Goal: Task Accomplishment & Management: Manage account settings

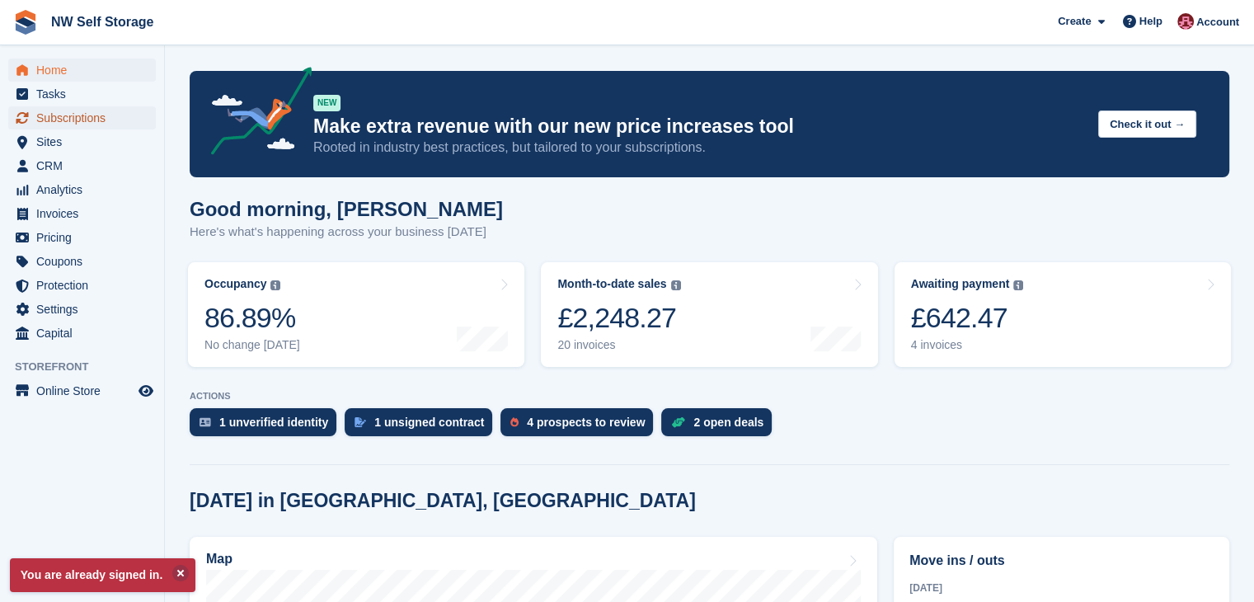
click at [118, 116] on span "Subscriptions" at bounding box center [85, 117] width 99 height 23
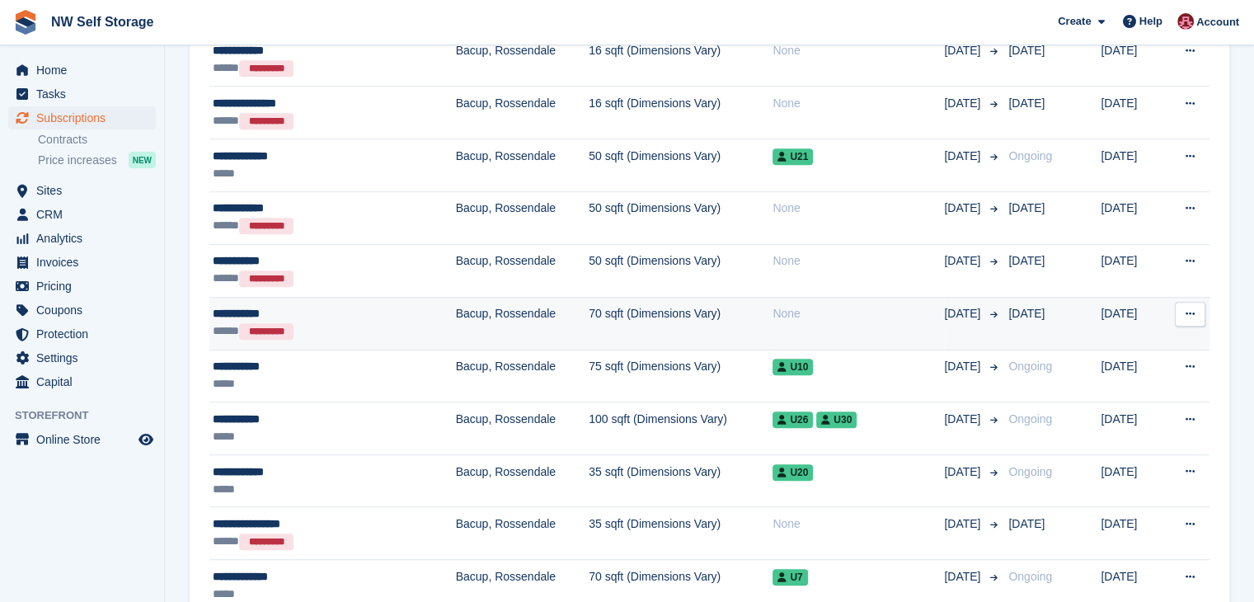
scroll to position [1154, 0]
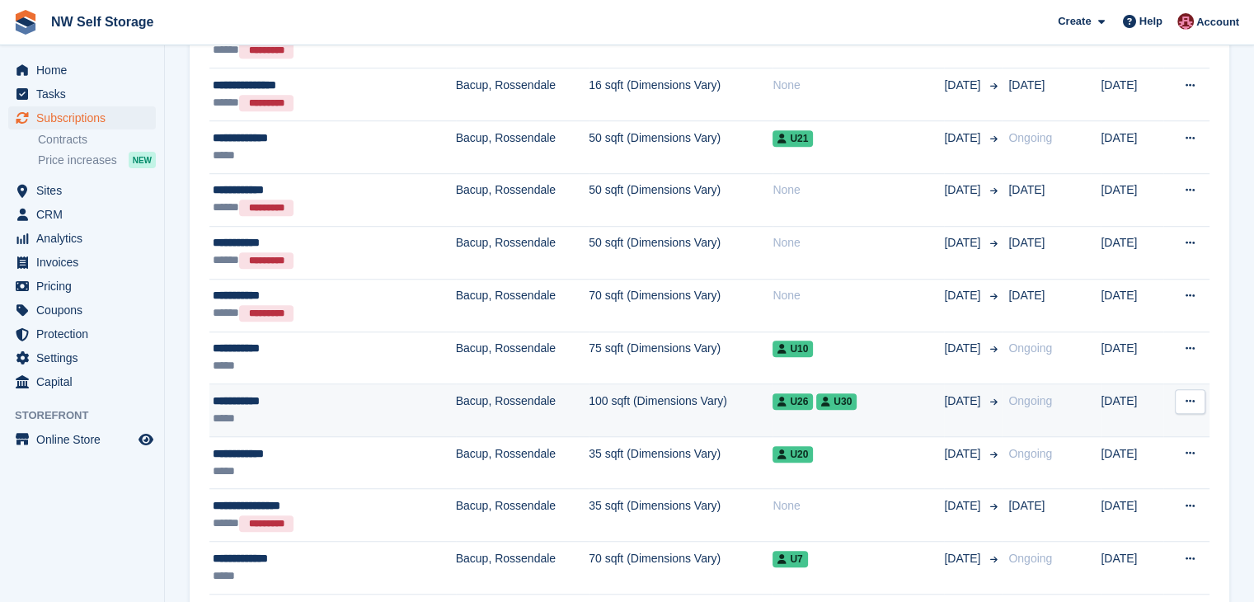
click at [305, 400] on div "**********" at bounding box center [304, 401] width 182 height 17
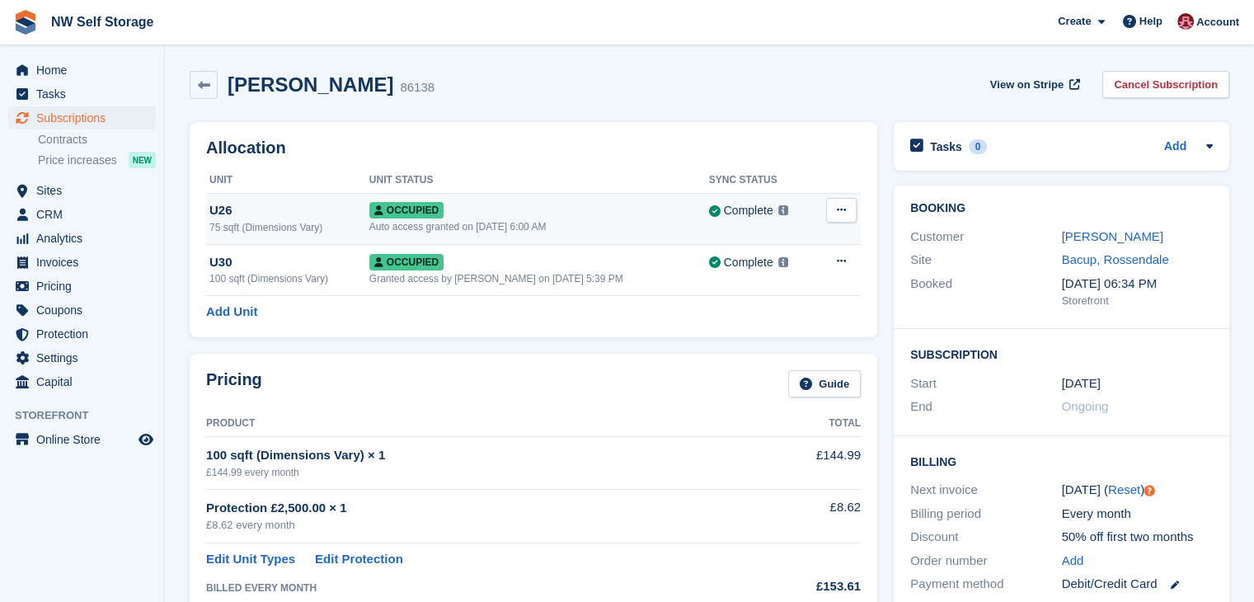
click at [312, 215] on div "U26" at bounding box center [289, 210] width 160 height 19
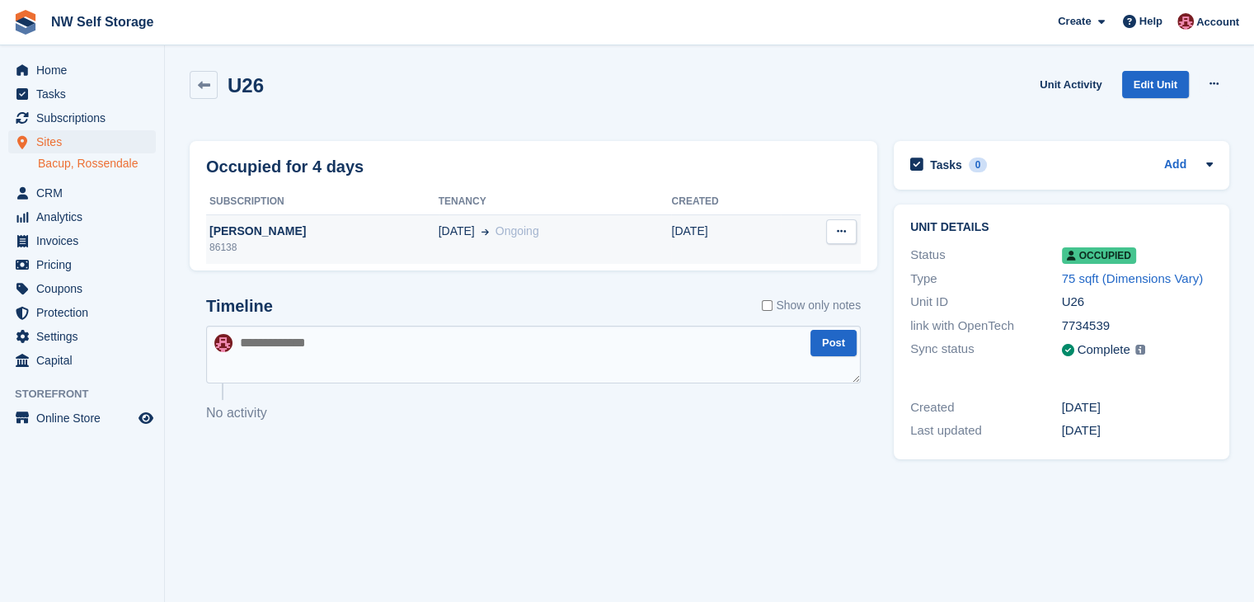
click at [840, 229] on icon at bounding box center [841, 231] width 9 height 11
drag, startPoint x: 752, startPoint y: 265, endPoint x: 702, endPoint y: 104, distance: 168.5
click at [752, 265] on p "Deallocate" at bounding box center [777, 263] width 143 height 21
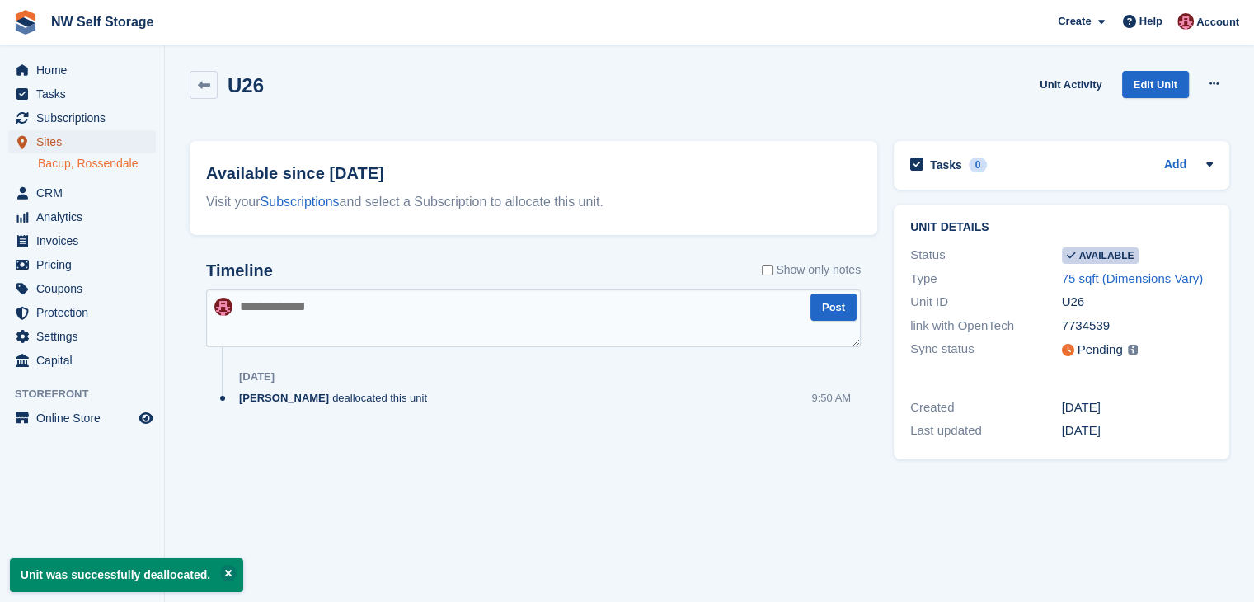
click at [59, 141] on span "Sites" at bounding box center [85, 141] width 99 height 23
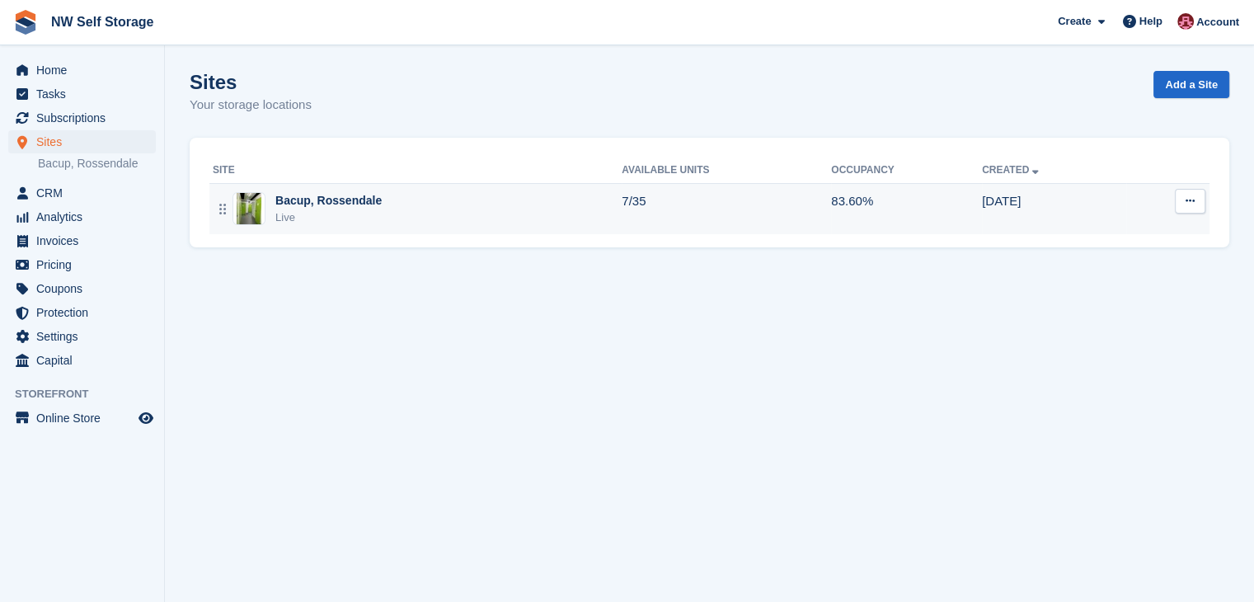
click at [360, 209] on div "Bacup, Rossendale" at bounding box center [328, 200] width 106 height 17
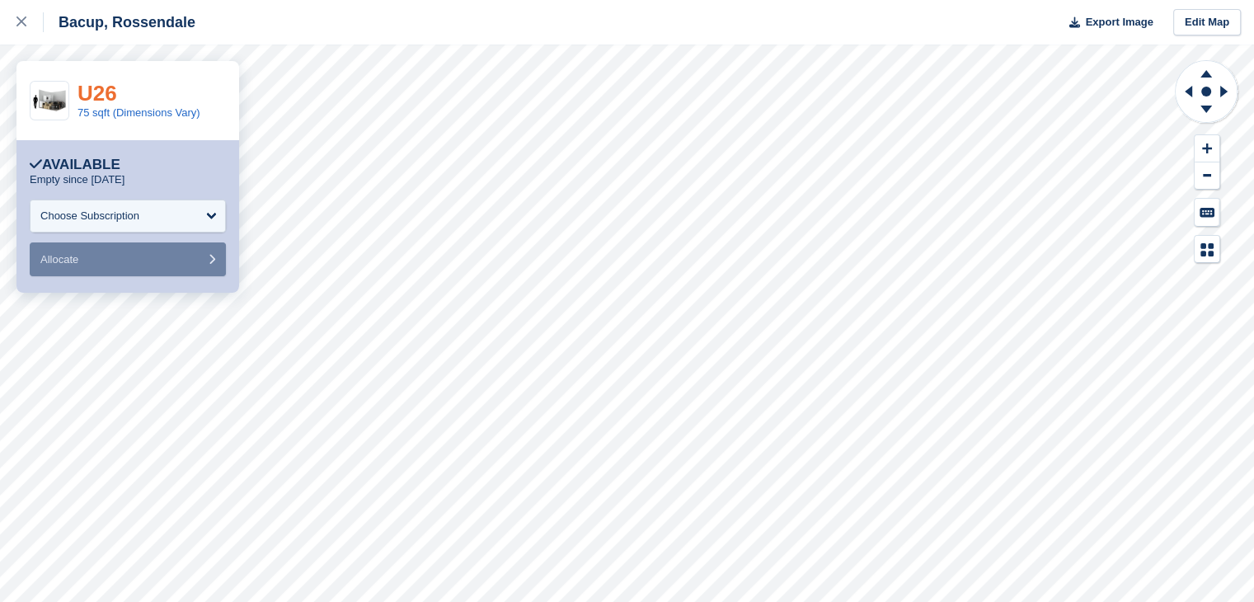
click at [109, 93] on link "U26" at bounding box center [98, 93] width 40 height 25
click at [23, 23] on icon at bounding box center [21, 21] width 10 height 10
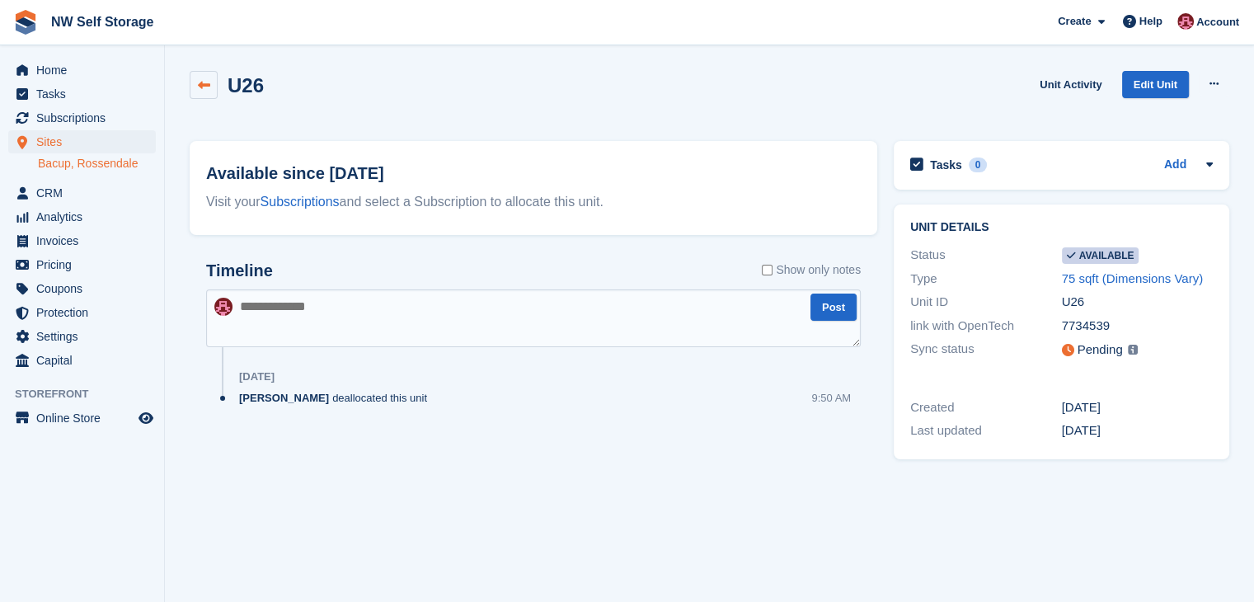
click at [203, 84] on icon at bounding box center [204, 85] width 12 height 12
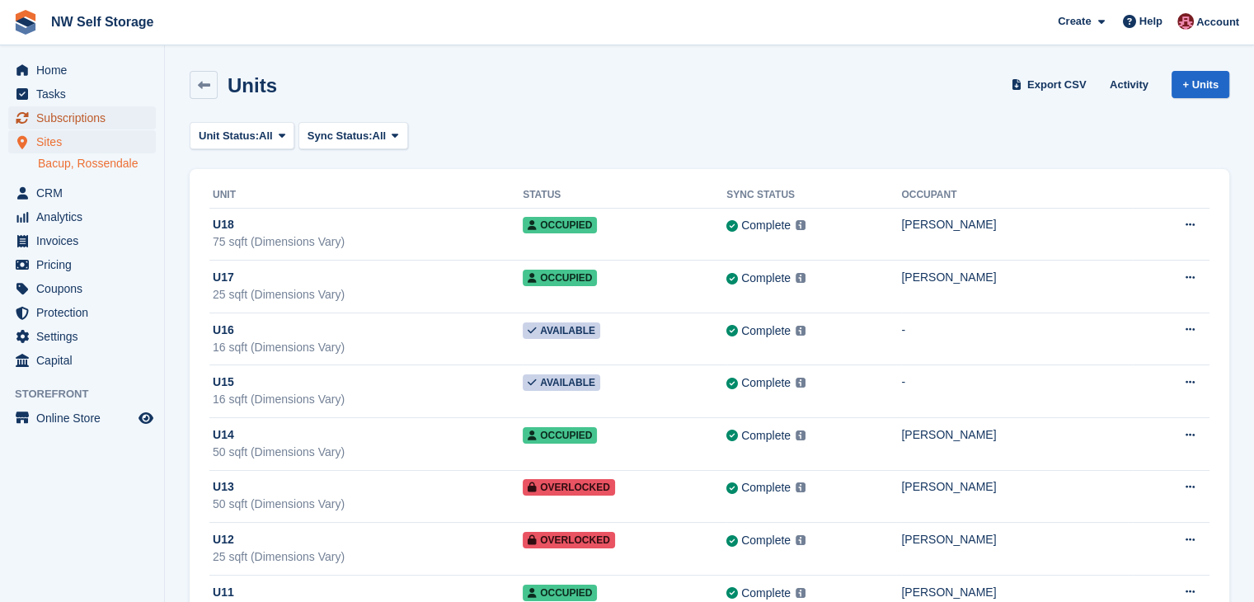
click at [85, 119] on span "Subscriptions" at bounding box center [85, 117] width 99 height 23
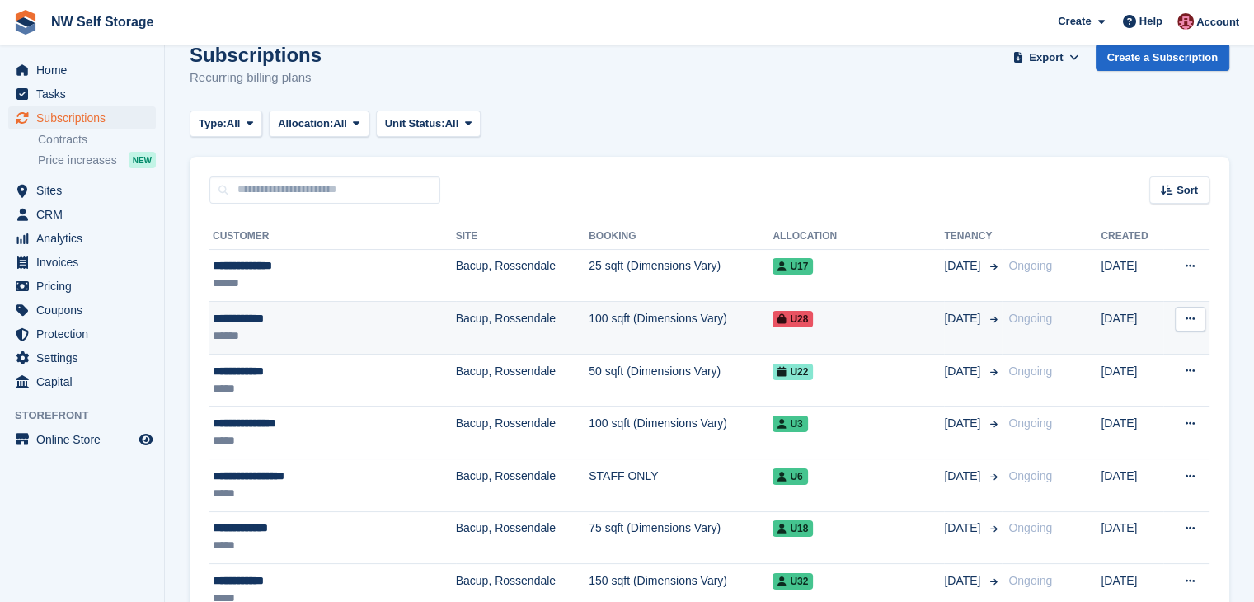
scroll to position [247, 0]
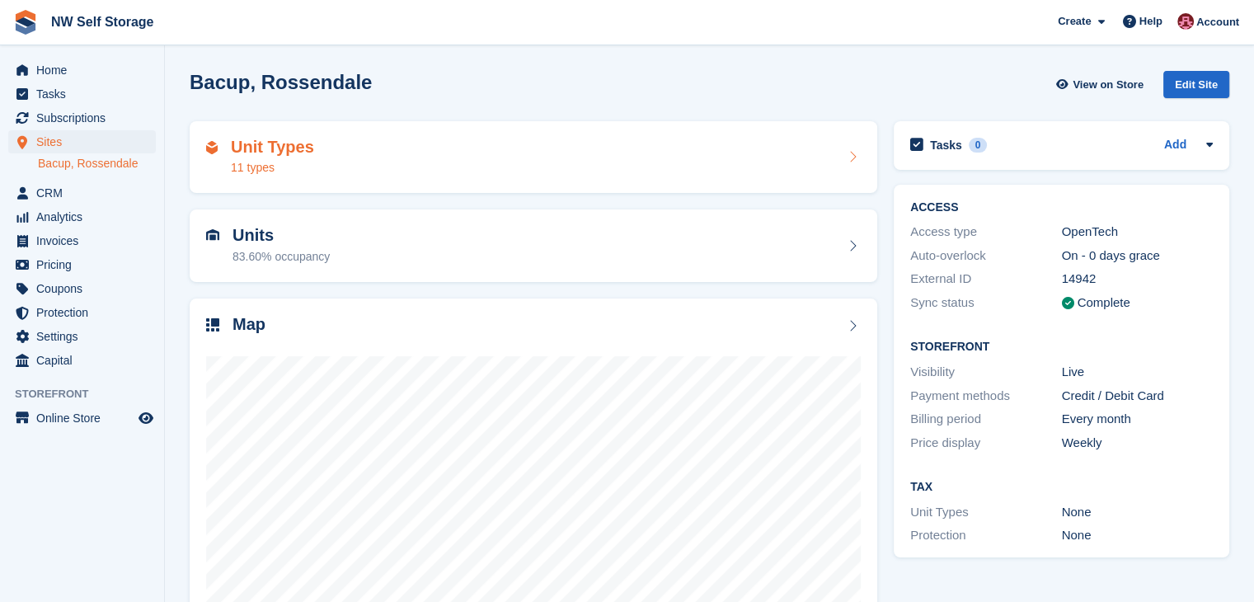
click at [299, 171] on div "11 types" at bounding box center [272, 167] width 83 height 17
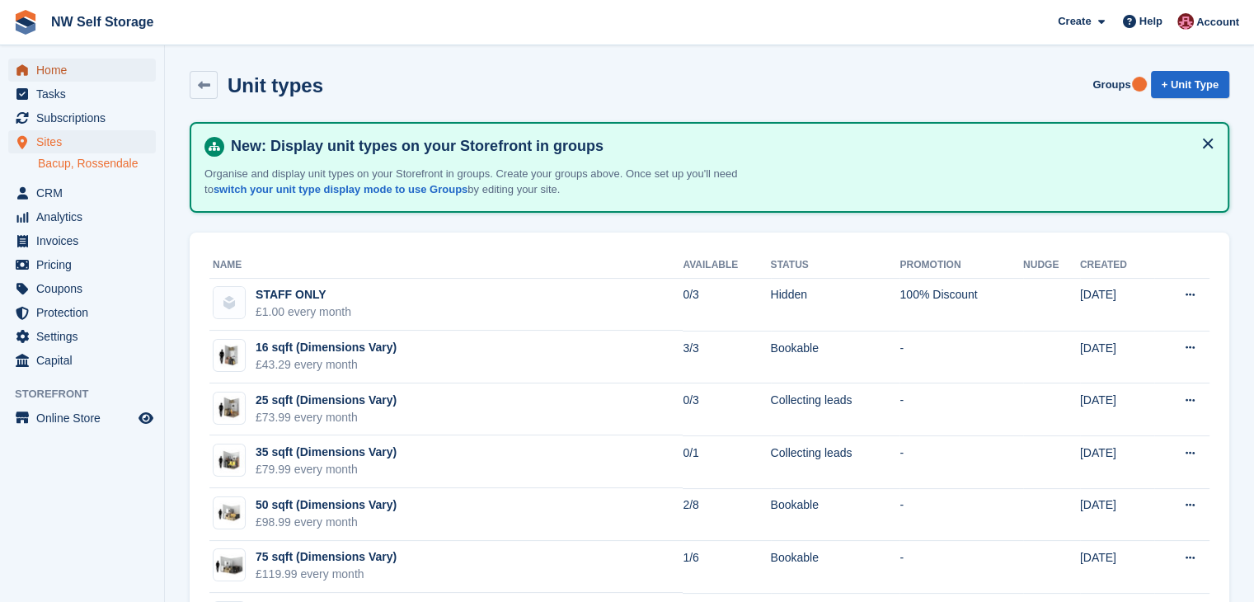
click at [70, 68] on span "Home" at bounding box center [85, 70] width 99 height 23
